Goal: Check status: Check status

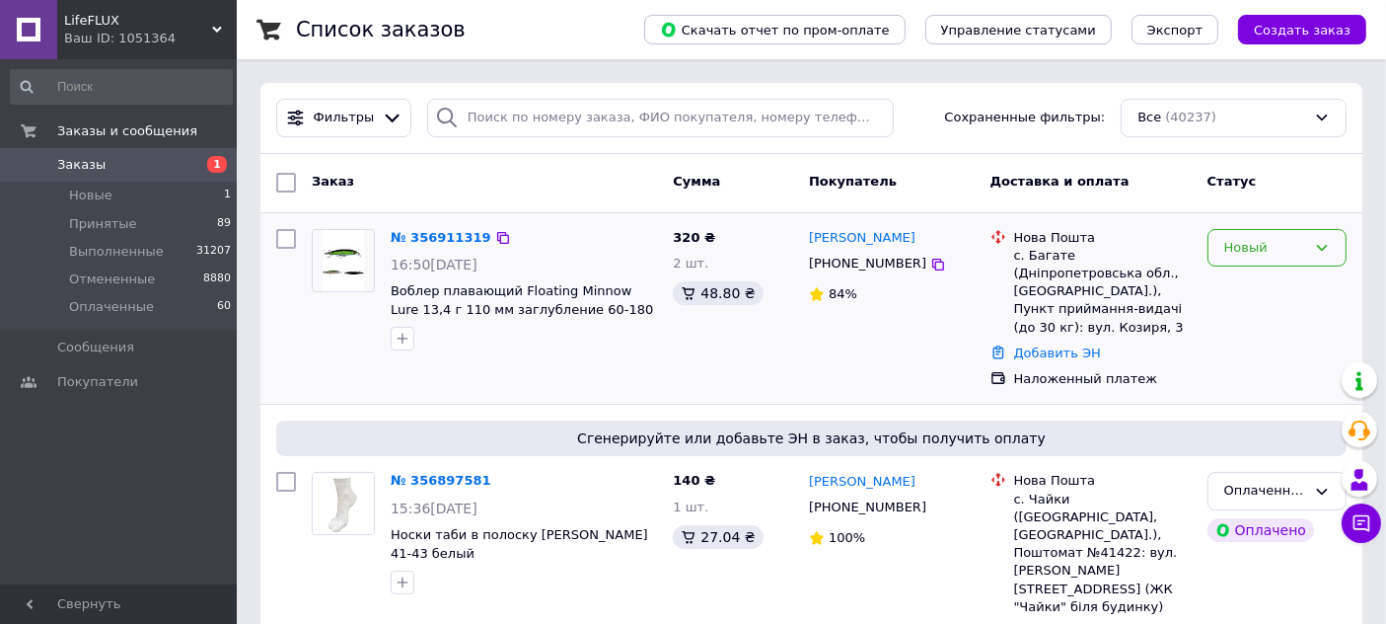
click at [1258, 246] on div "Новый" at bounding box center [1265, 248] width 82 height 21
click at [1260, 284] on li "Принят" at bounding box center [1277, 288] width 137 height 37
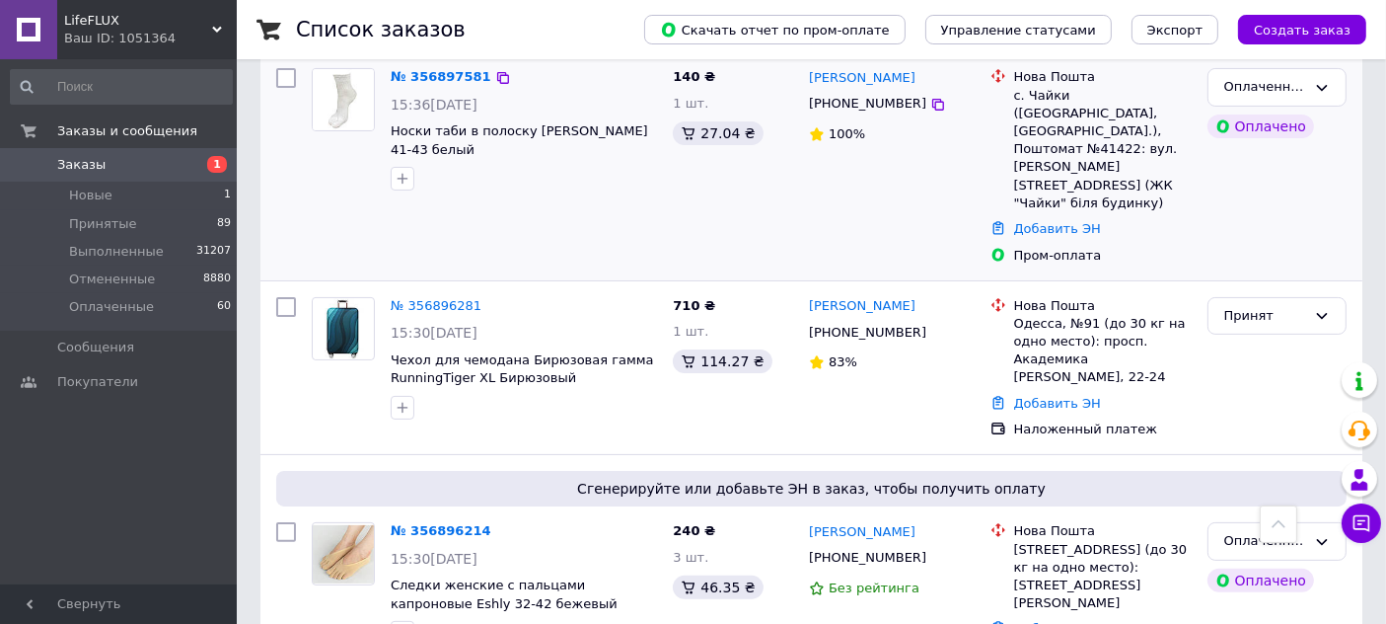
scroll to position [438, 0]
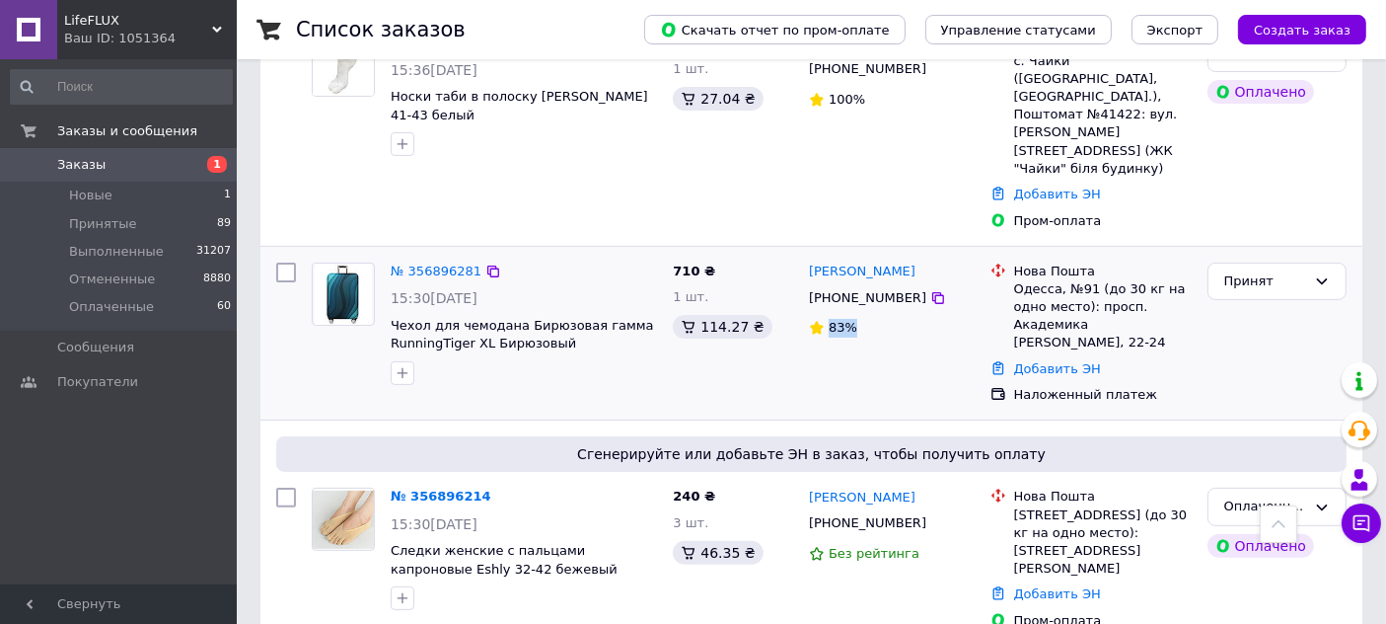
drag, startPoint x: 856, startPoint y: 255, endPoint x: 816, endPoint y: 266, distance: 42.1
click at [816, 315] on div "83%" at bounding box center [892, 328] width 166 height 27
copy span "83%"
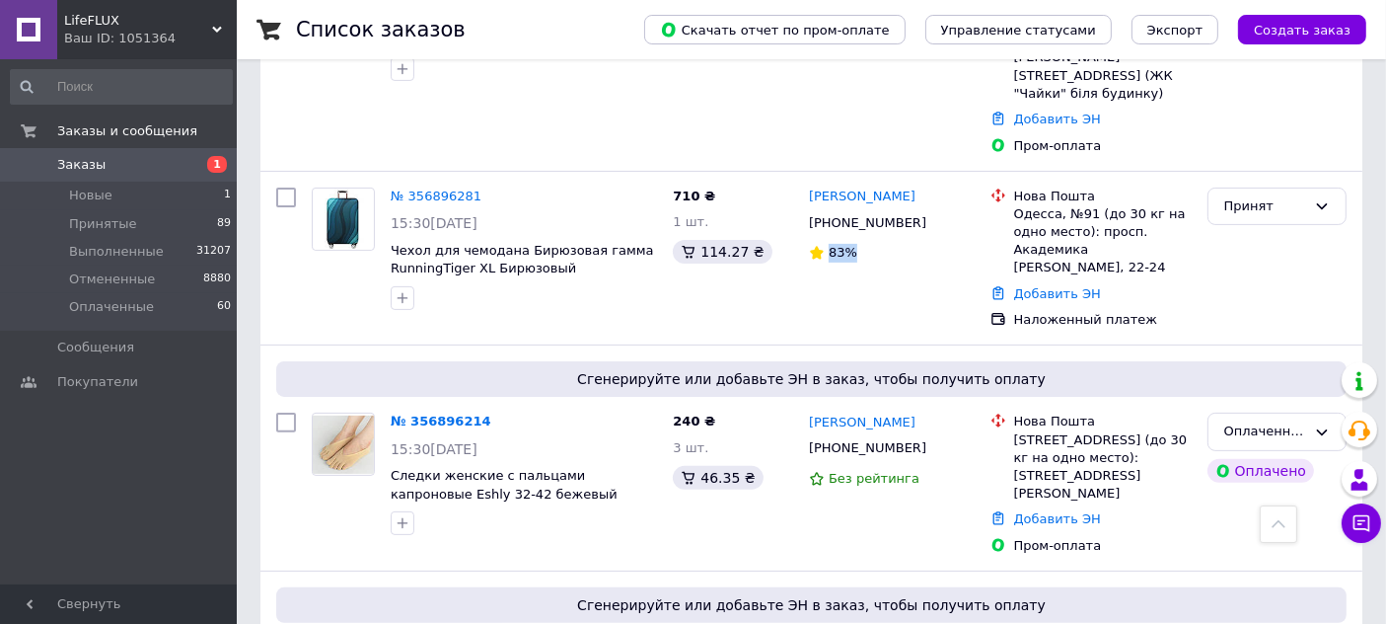
scroll to position [548, 0]
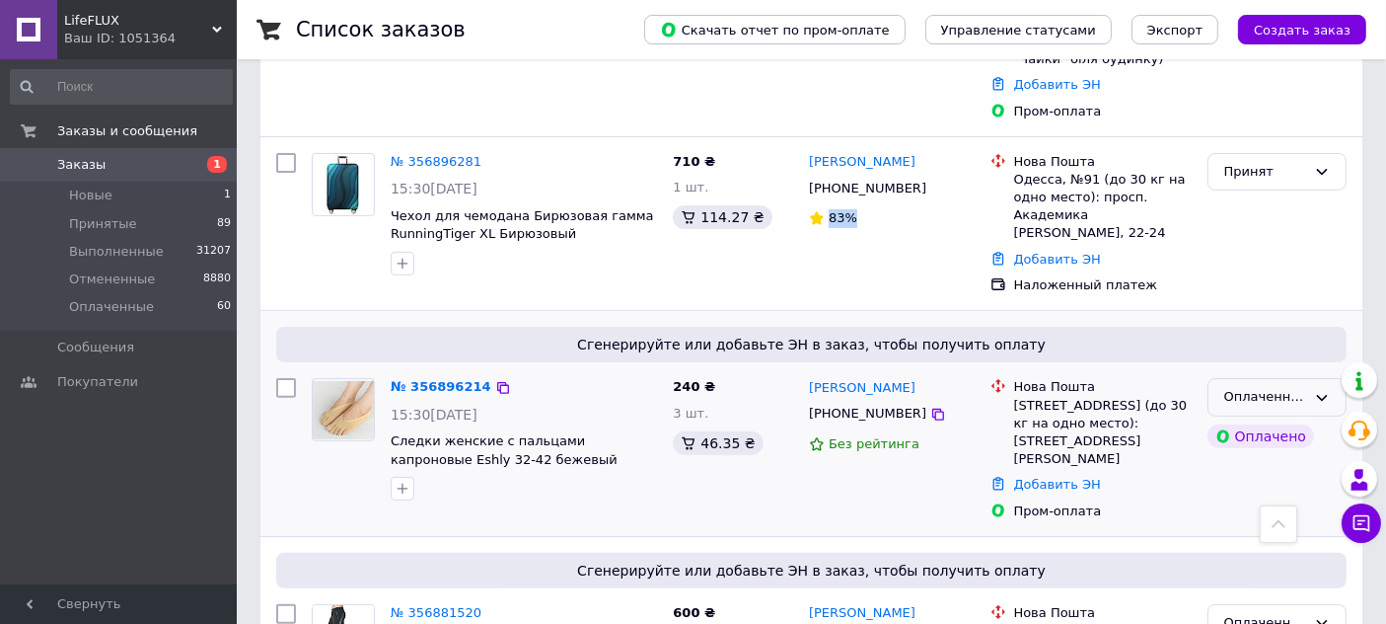
click at [1335, 378] on div "Оплаченный" at bounding box center [1277, 397] width 139 height 38
click at [1279, 420] on li "Принят" at bounding box center [1277, 438] width 137 height 37
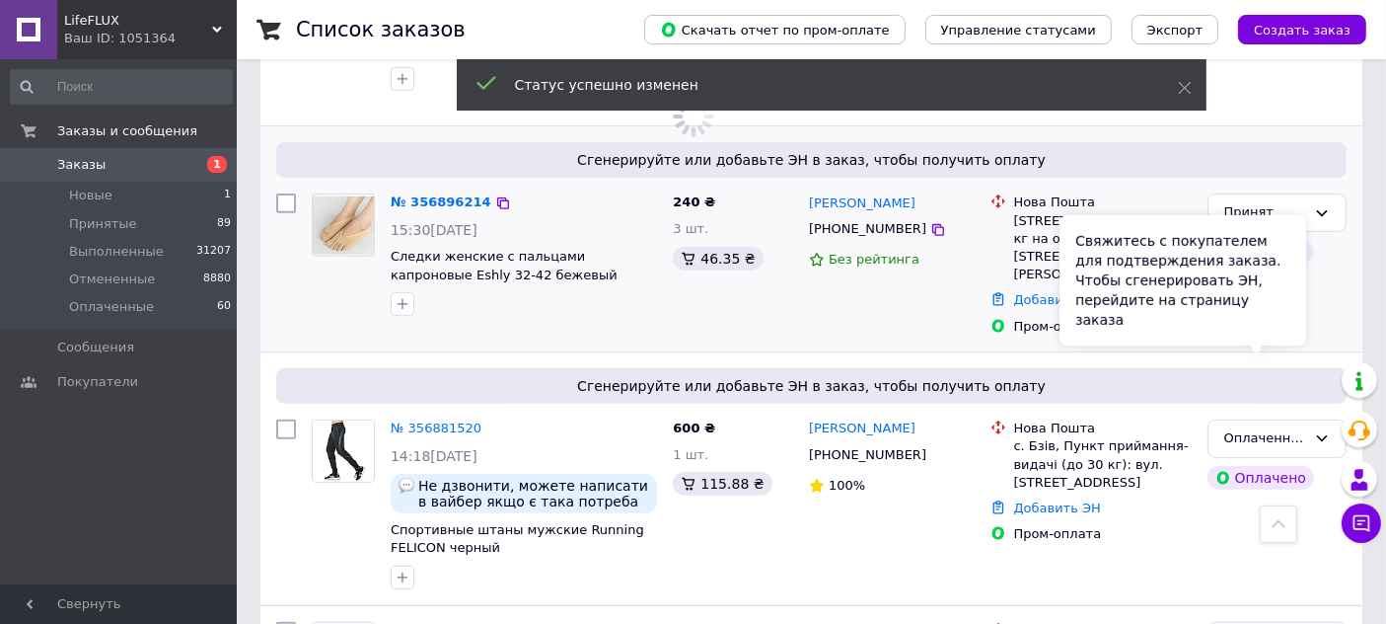
scroll to position [767, 0]
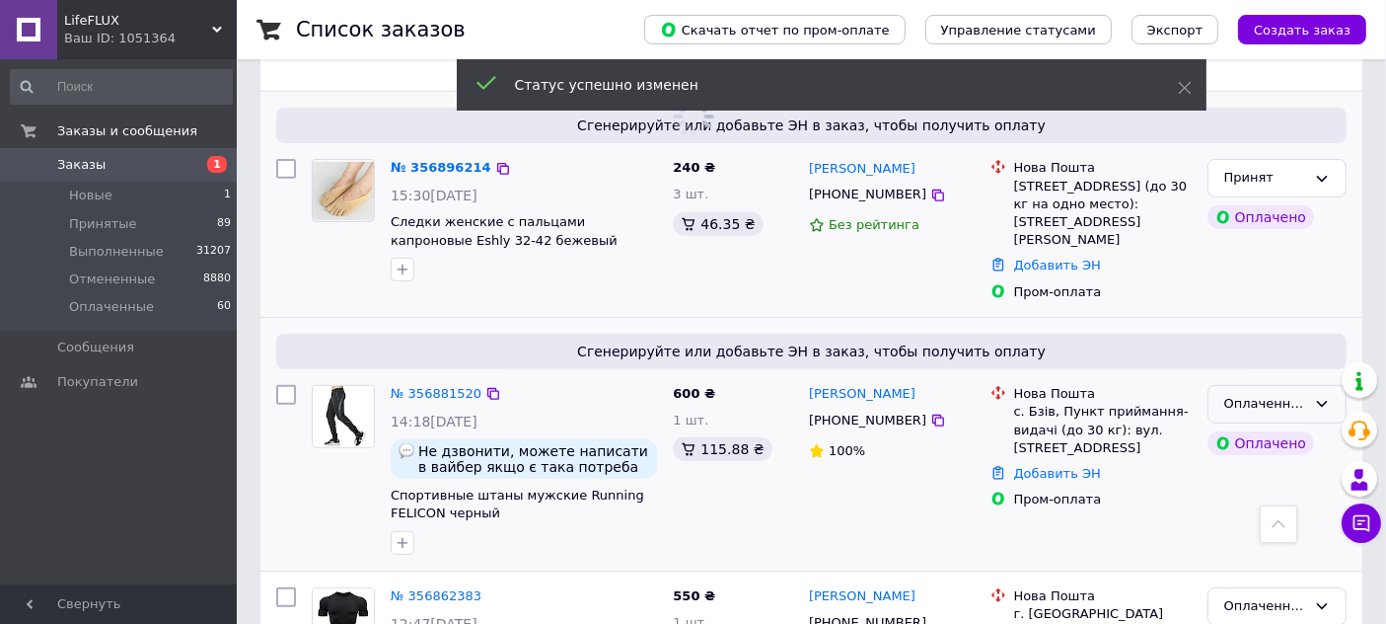
click at [1314, 385] on div "Оплаченный" at bounding box center [1277, 404] width 139 height 38
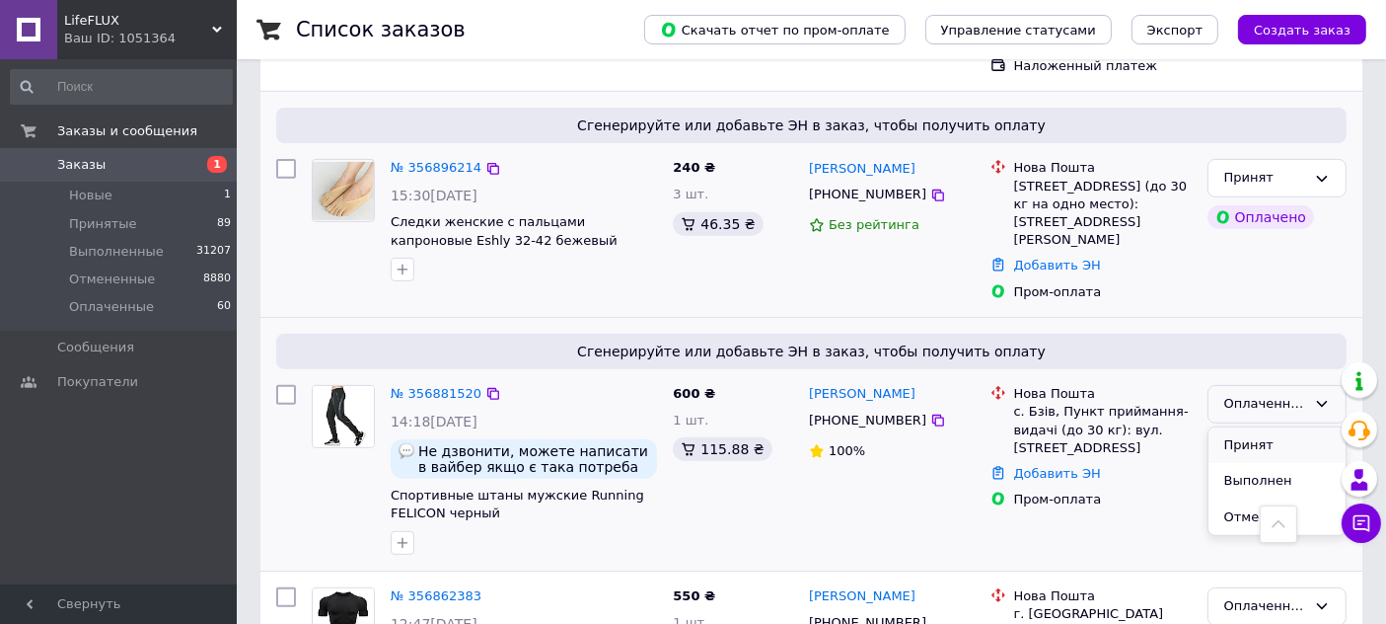
click at [1269, 427] on li "Принят" at bounding box center [1277, 445] width 137 height 37
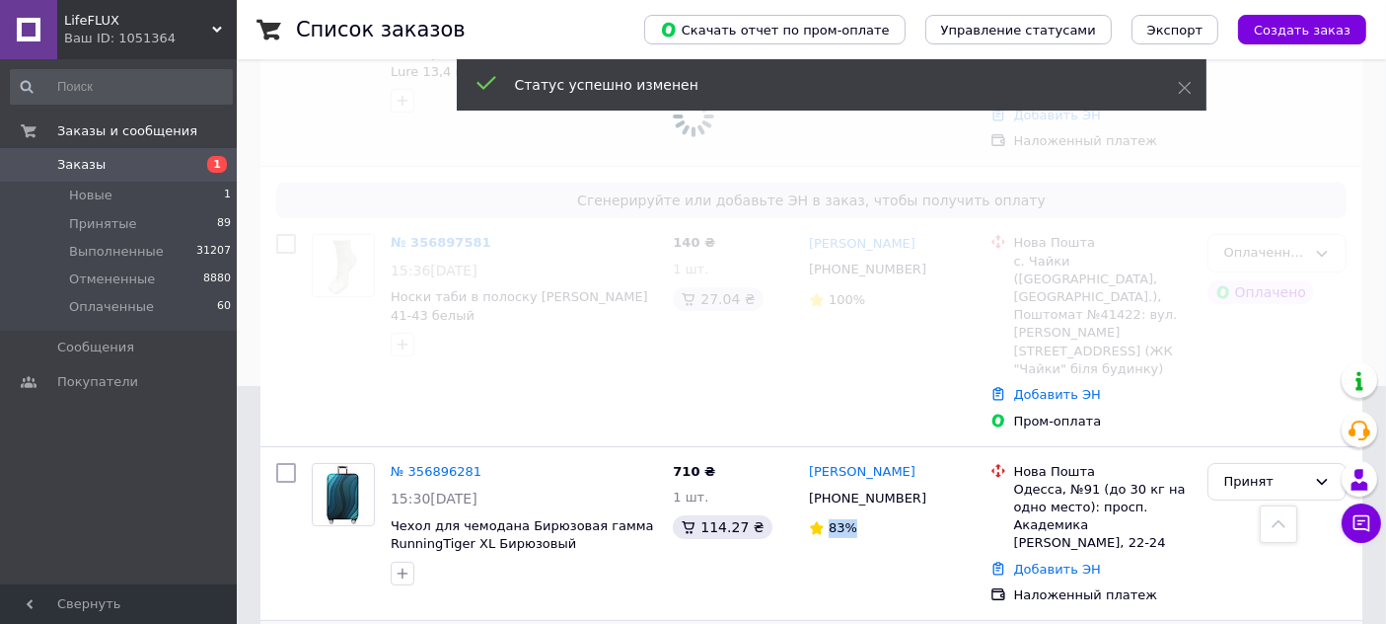
scroll to position [219, 0]
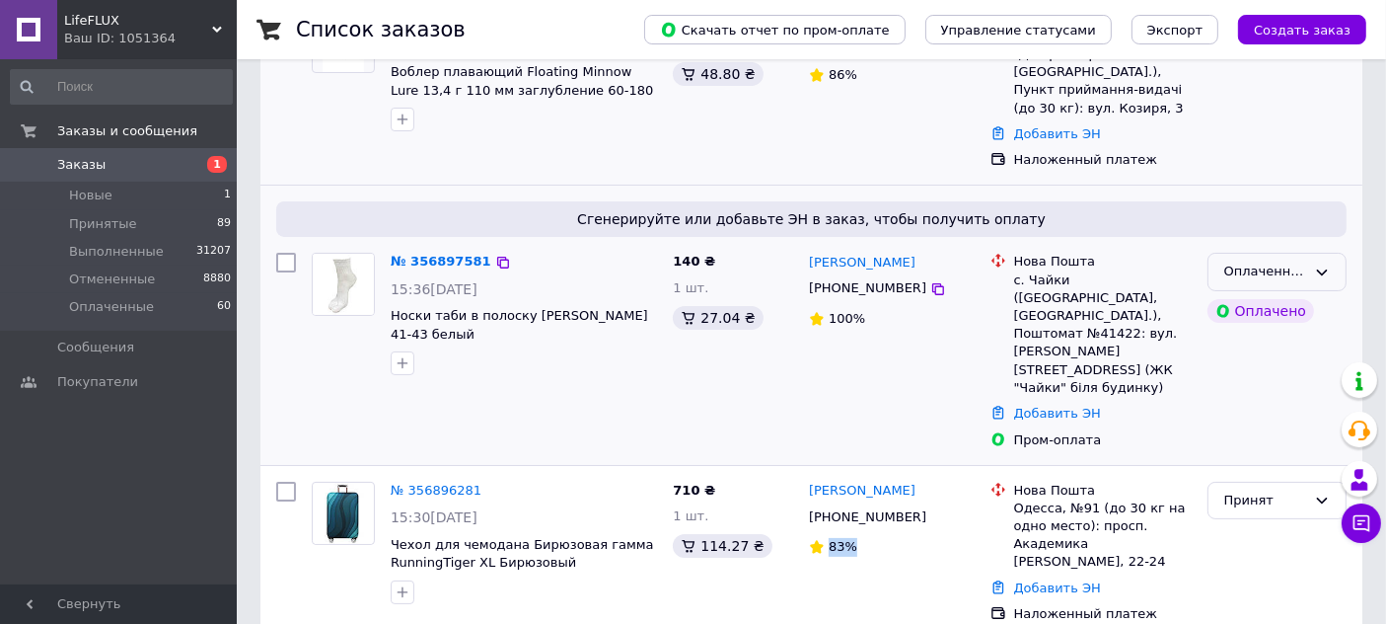
click at [1324, 264] on icon at bounding box center [1322, 272] width 16 height 16
click at [1235, 303] on li "Принят" at bounding box center [1277, 313] width 137 height 37
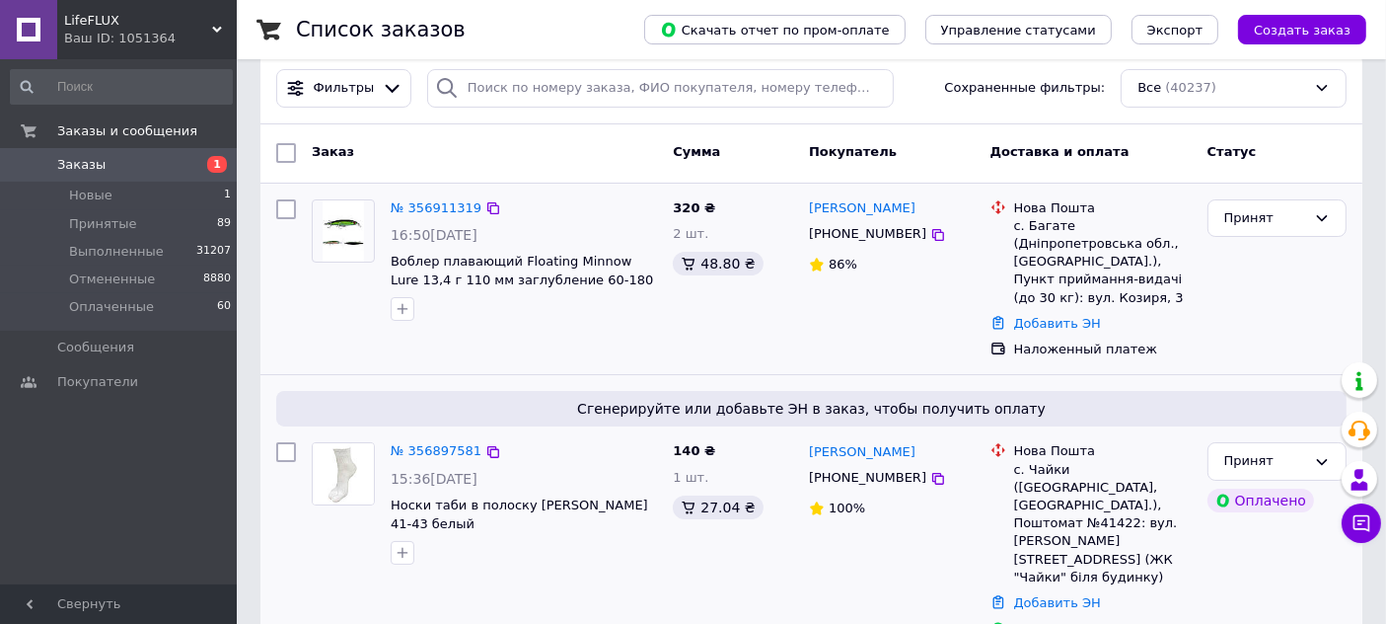
scroll to position [0, 0]
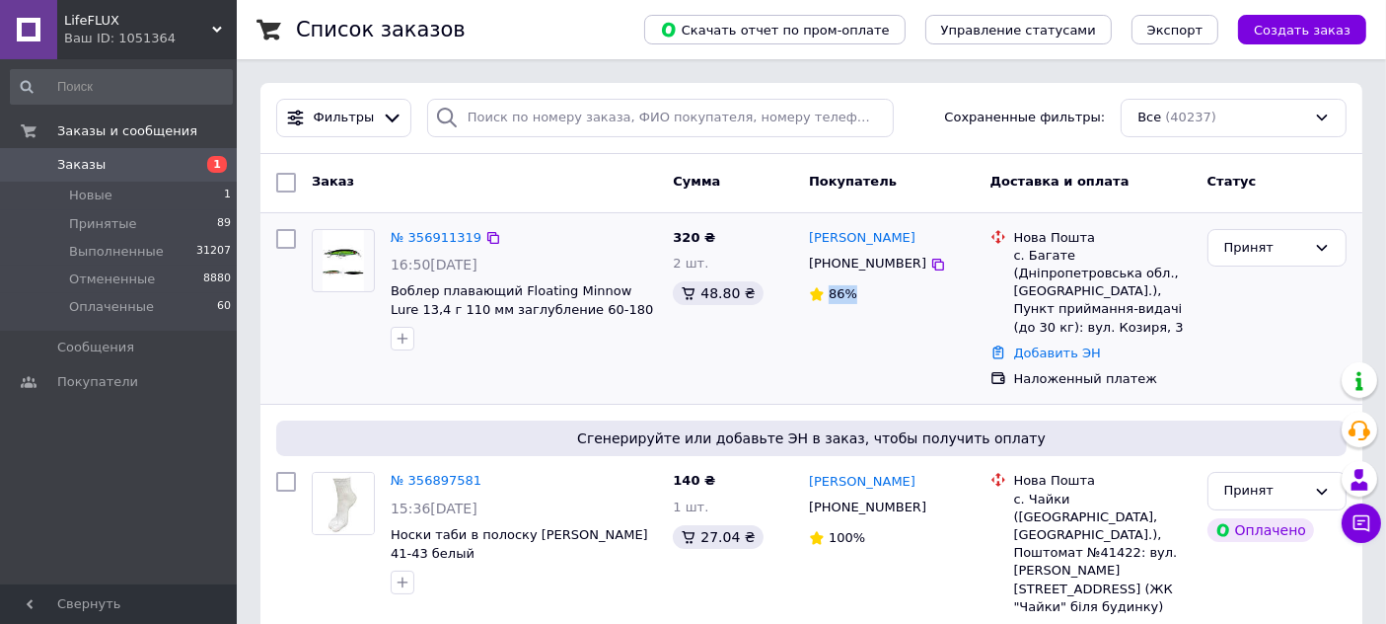
drag, startPoint x: 865, startPoint y: 291, endPoint x: 817, endPoint y: 296, distance: 48.6
click at [817, 296] on div "86%" at bounding box center [892, 294] width 166 height 19
copy span "86%"
